Goal: Task Accomplishment & Management: Manage account settings

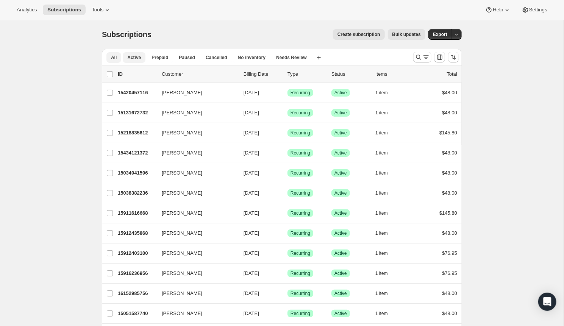
click at [137, 56] on span "Active" at bounding box center [134, 58] width 14 height 6
click at [420, 59] on icon "Search and filter results" at bounding box center [419, 57] width 8 height 8
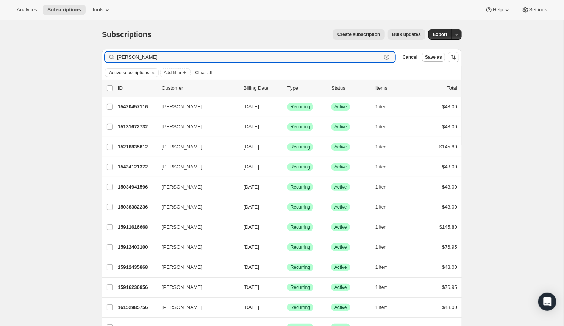
type input "[PERSON_NAME]"
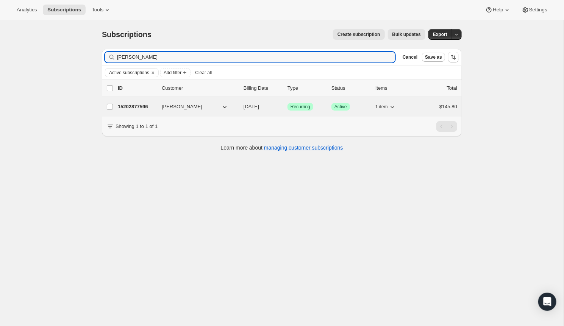
click at [123, 105] on p "15202877596" at bounding box center [137, 107] width 38 height 8
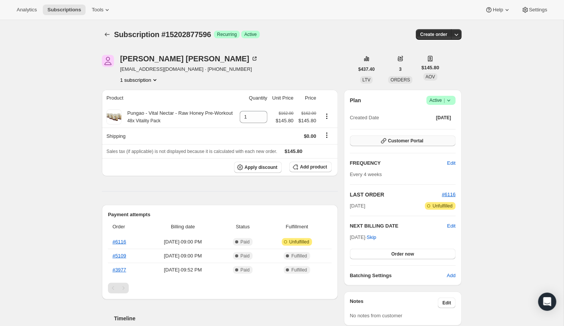
click at [442, 140] on button "Customer Portal" at bounding box center [403, 141] width 106 height 11
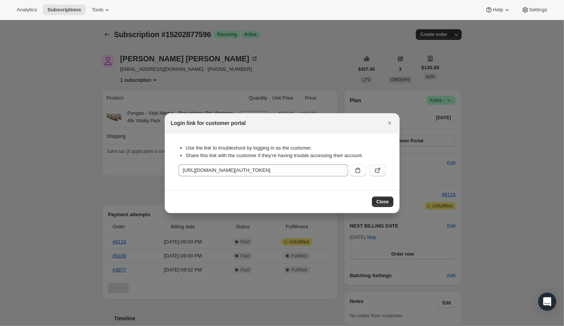
click at [378, 167] on icon ":rcd:" at bounding box center [378, 171] width 8 height 8
click at [86, 99] on div at bounding box center [282, 163] width 564 height 326
